Goal: Find specific fact: Find specific fact

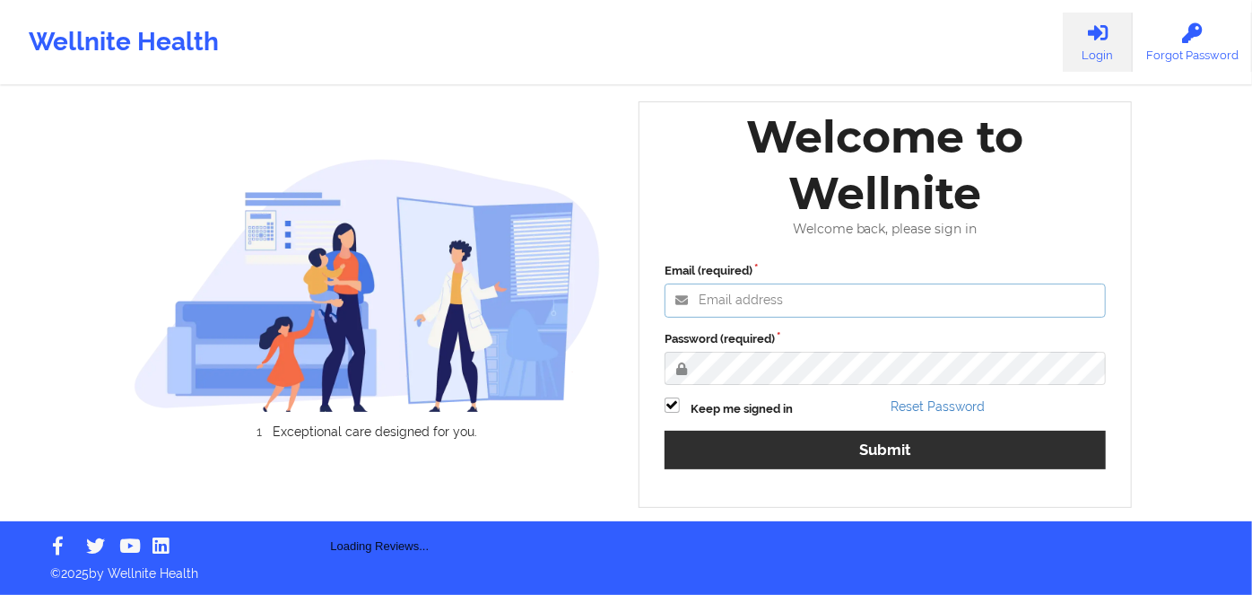
type input "[PERSON_NAME][EMAIL_ADDRESS][DOMAIN_NAME]"
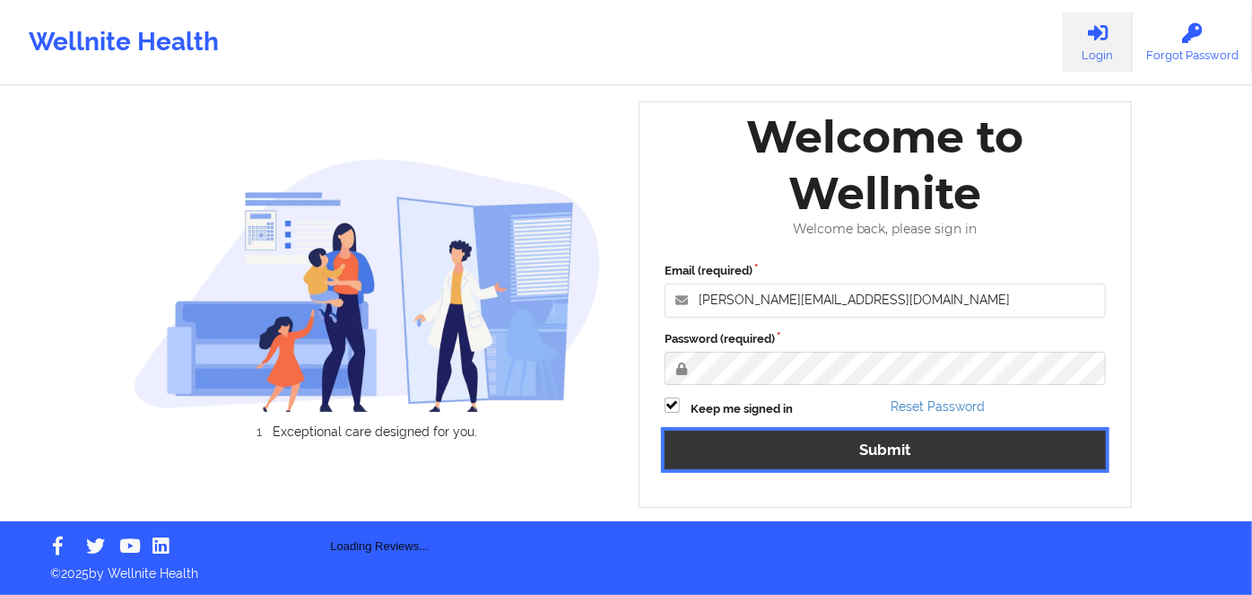
drag, startPoint x: 958, startPoint y: 462, endPoint x: 963, endPoint y: 451, distance: 11.7
click at [958, 462] on button "Submit" at bounding box center [885, 450] width 441 height 39
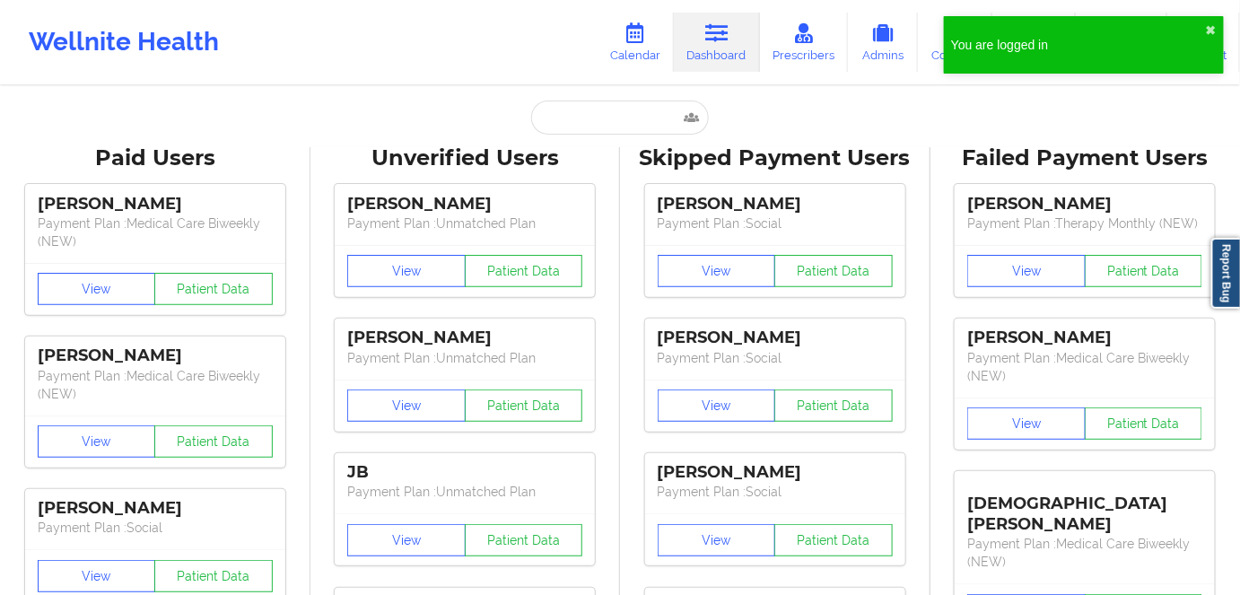
click at [600, 113] on input "text" at bounding box center [620, 117] width 178 height 34
paste input "[EMAIL_ADDRESS][DOMAIN_NAME]"
type input "[EMAIL_ADDRESS][DOMAIN_NAME]"
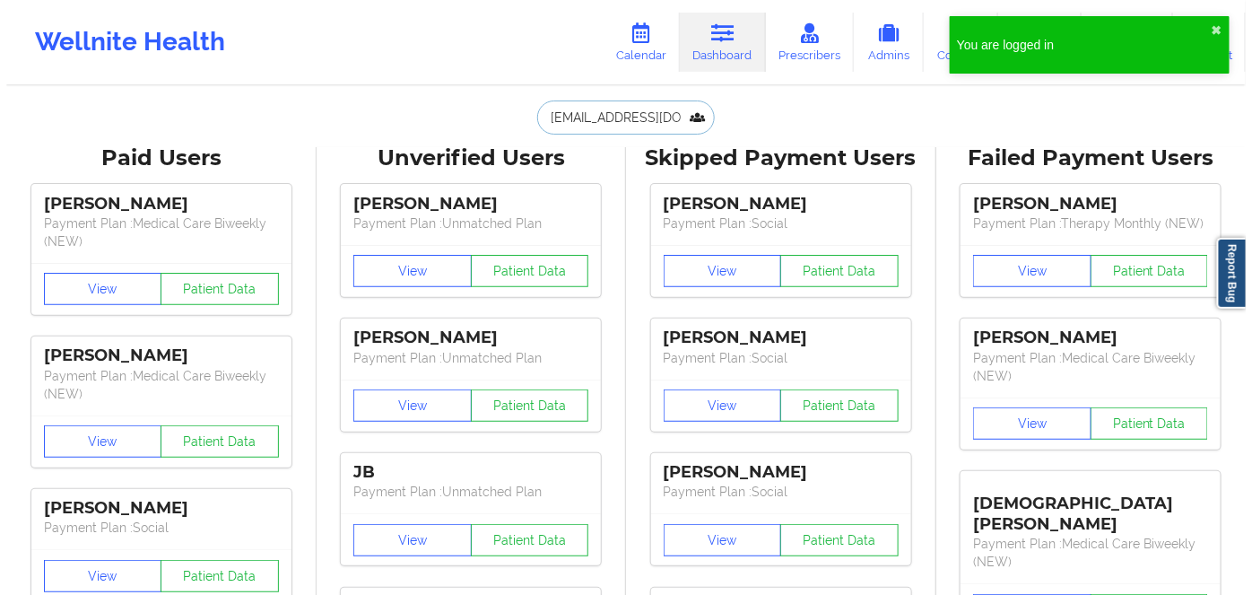
scroll to position [0, 22]
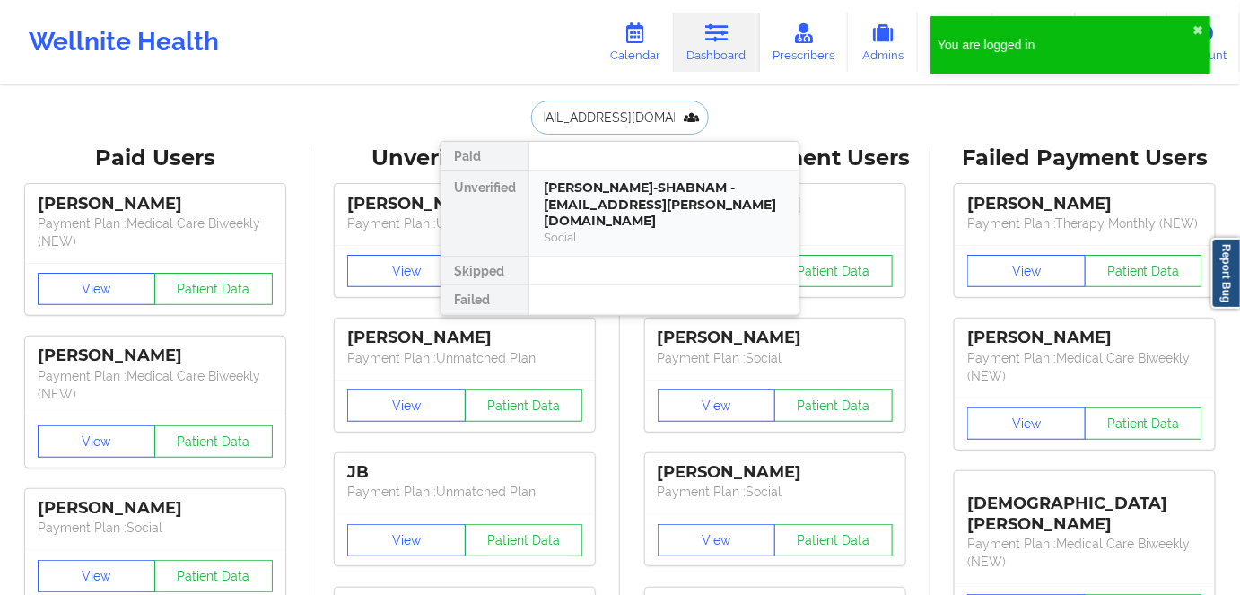
drag, startPoint x: 686, startPoint y: 210, endPoint x: 678, endPoint y: 204, distance: 10.2
click at [678, 204] on div "[PERSON_NAME]-SHABNAM - [EMAIL_ADDRESS][PERSON_NAME][DOMAIN_NAME]" at bounding box center [664, 204] width 240 height 50
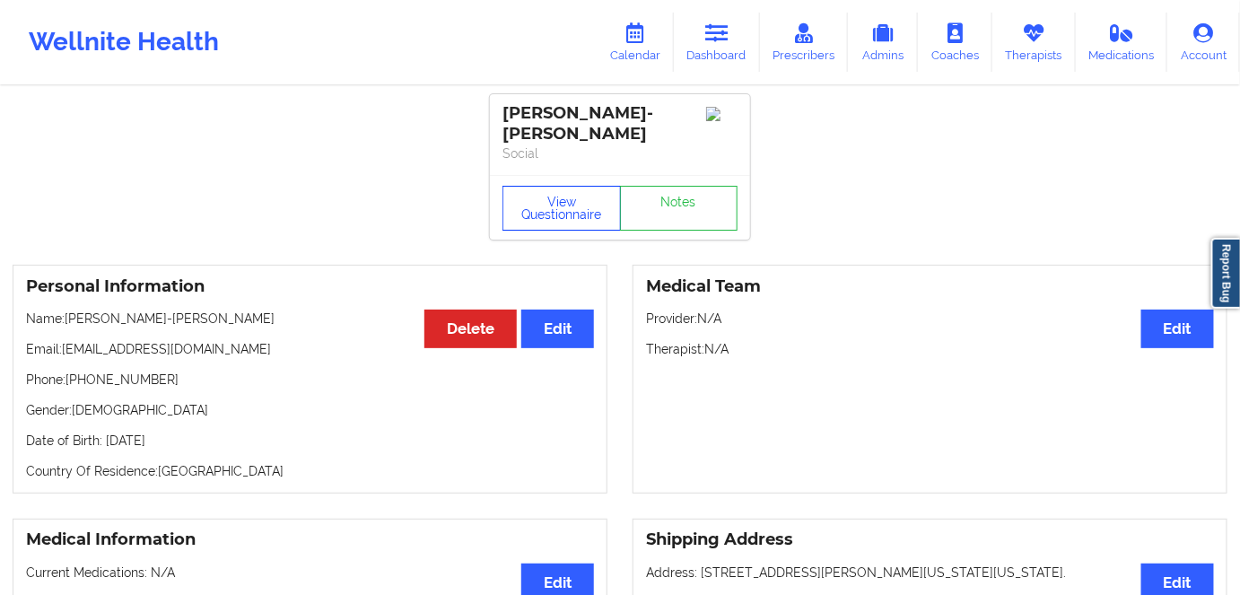
click at [552, 196] on button "View Questionnaire" at bounding box center [561, 208] width 118 height 45
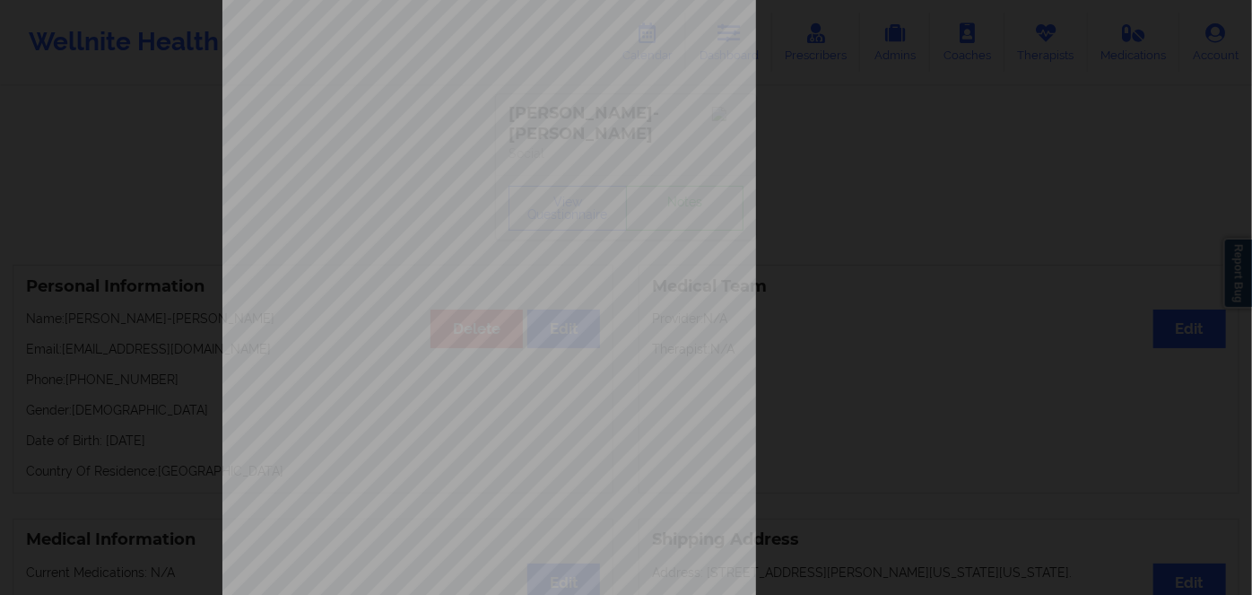
scroll to position [260, 0]
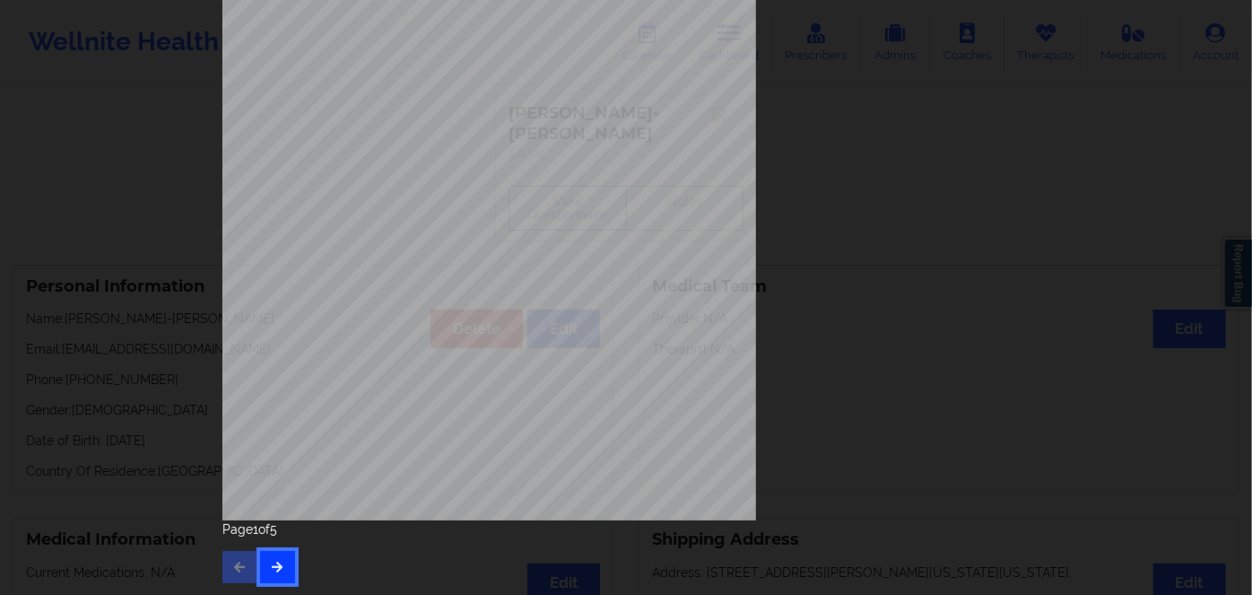
click at [282, 568] on button "button" at bounding box center [277, 567] width 35 height 32
click at [276, 566] on icon "button" at bounding box center [277, 566] width 15 height 11
click at [273, 558] on button "button" at bounding box center [277, 567] width 35 height 32
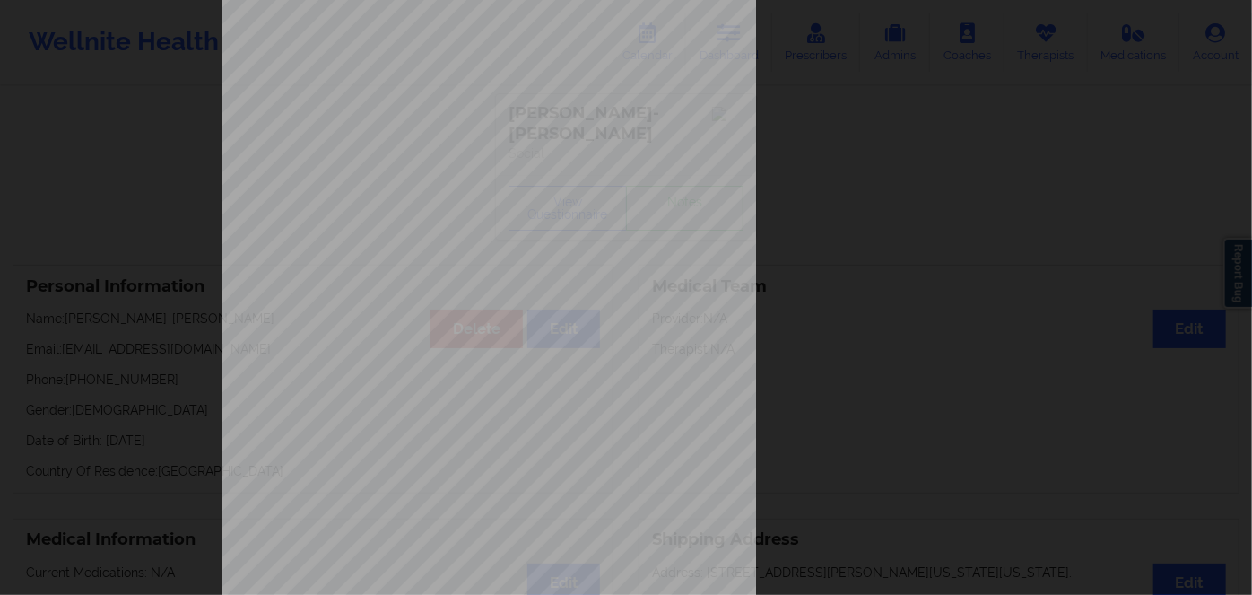
scroll to position [0, 0]
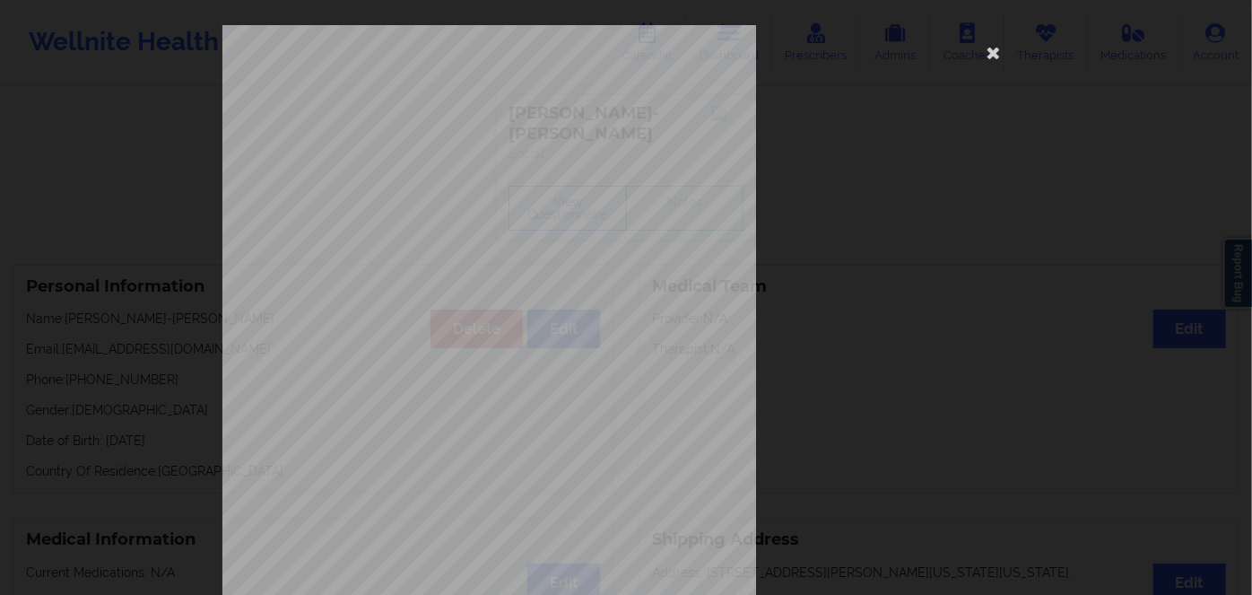
drag, startPoint x: 416, startPoint y: 316, endPoint x: 423, endPoint y: 322, distance: 9.5
click at [416, 315] on span "Insurance Member ID for patient" at bounding box center [474, 312] width 135 height 10
click at [414, 324] on span "87726" at bounding box center [420, 323] width 22 height 8
copy span "87726"
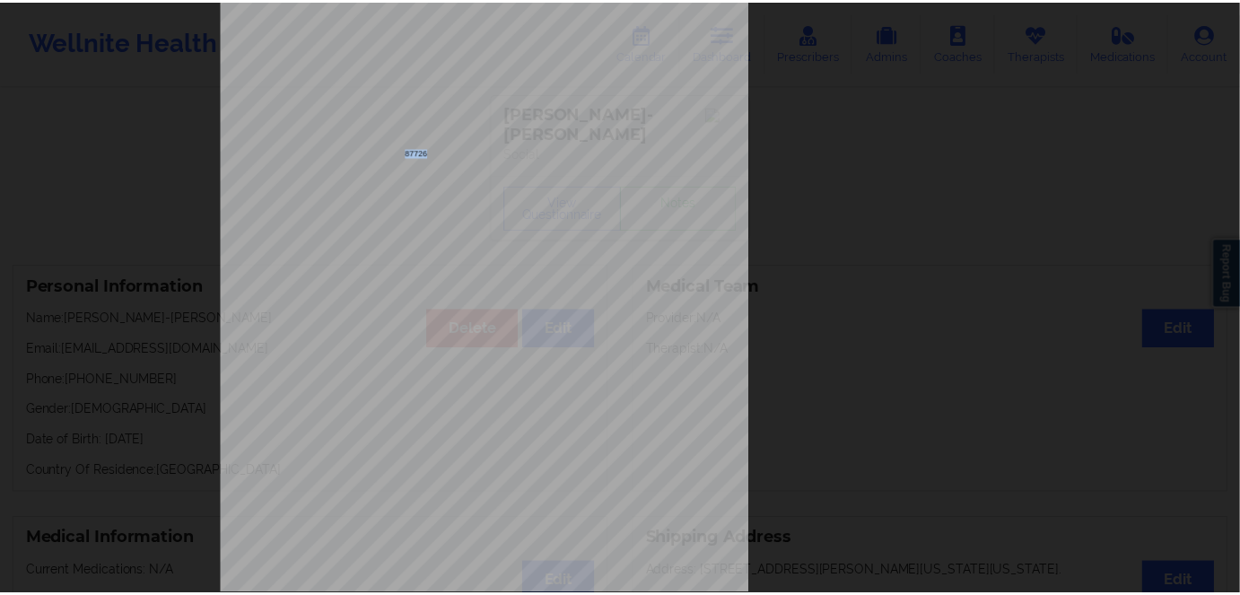
scroll to position [16, 0]
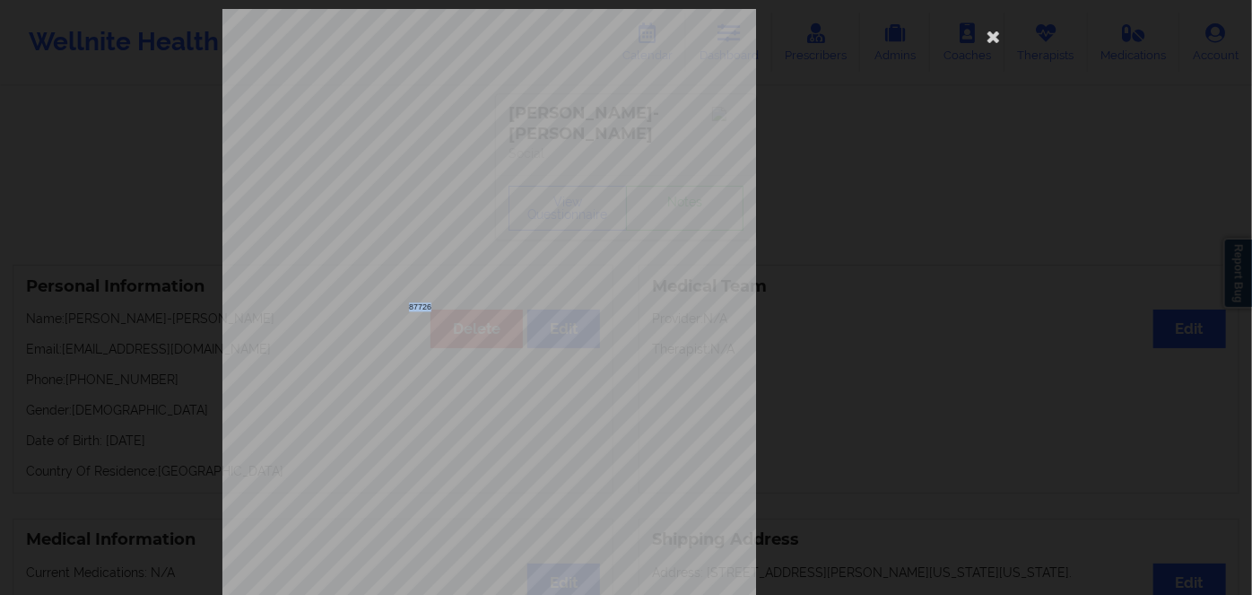
copy span "87726"
click at [987, 27] on icon at bounding box center [994, 36] width 29 height 29
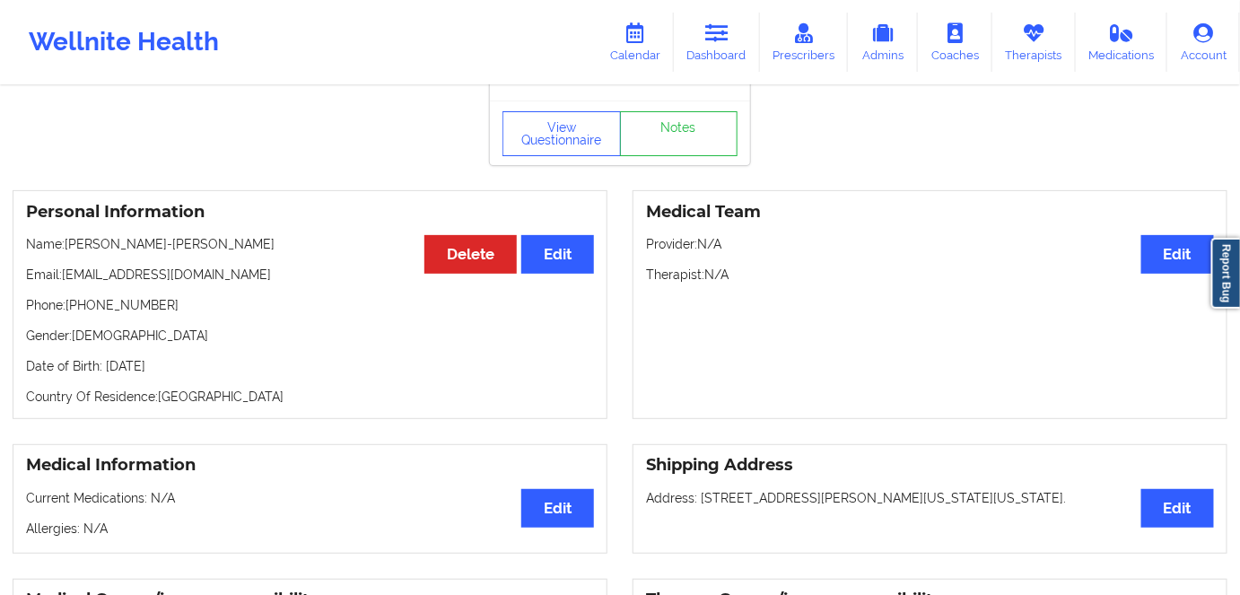
scroll to position [162, 0]
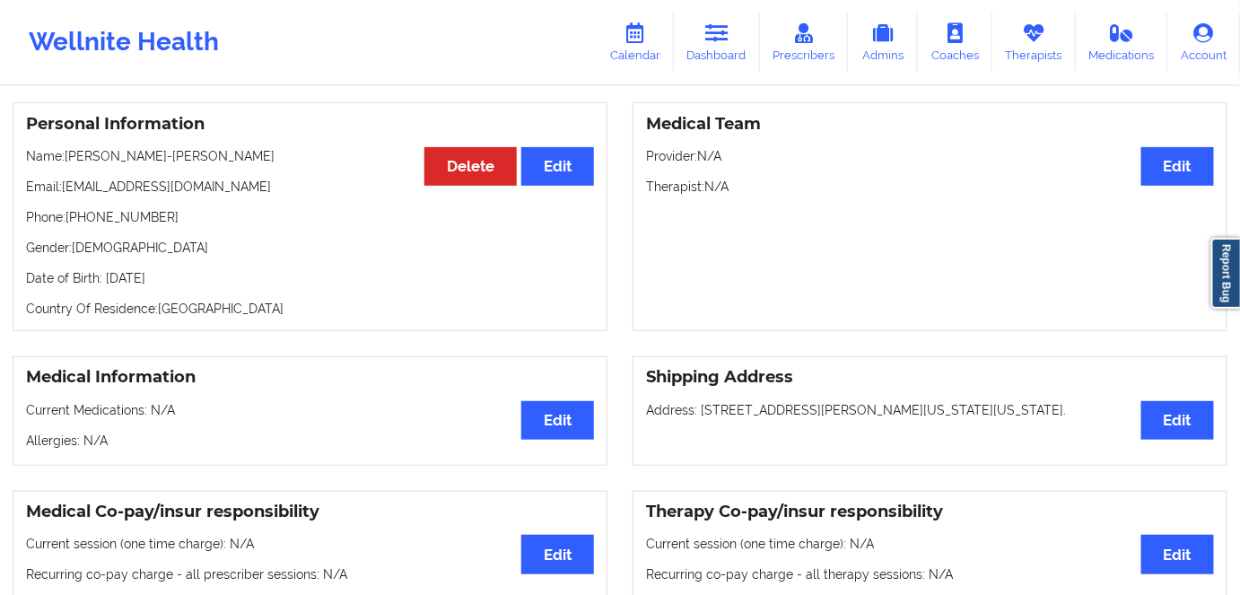
click at [201, 275] on p "Date of Birth: [DEMOGRAPHIC_DATA]" at bounding box center [310, 278] width 568 height 18
copy p "1995"
drag, startPoint x: 234, startPoint y: 153, endPoint x: 70, endPoint y: 153, distance: 164.2
click at [70, 153] on p "Name: [PERSON_NAME]-[PERSON_NAME]" at bounding box center [310, 156] width 568 height 18
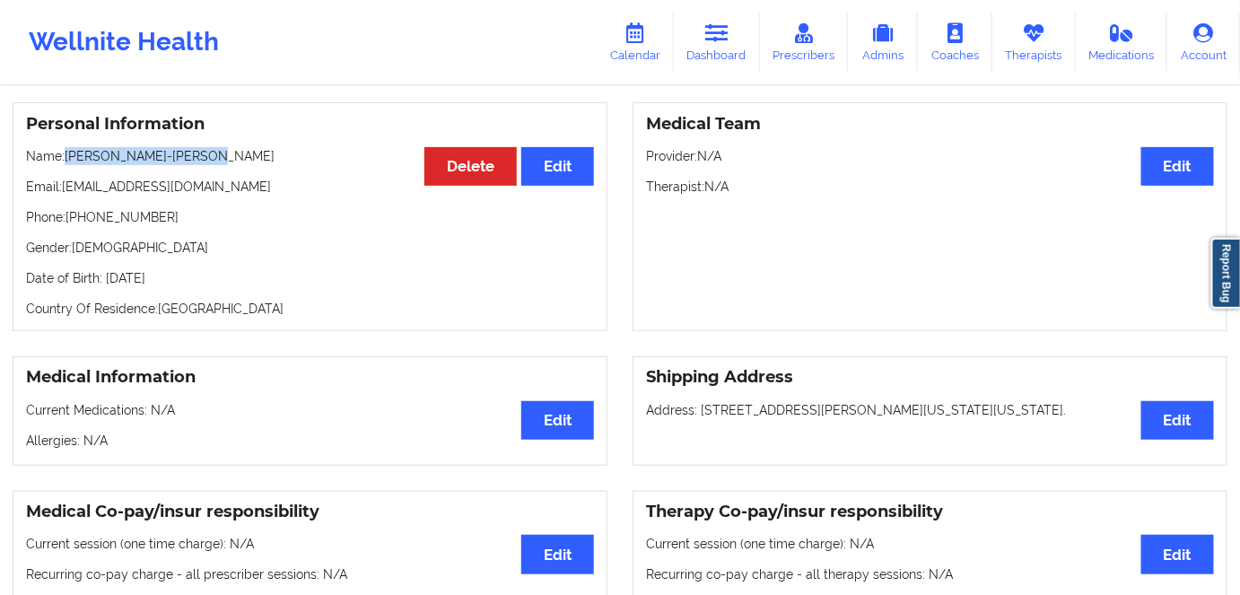
copy p "[PERSON_NAME]-[PERSON_NAME]"
